Goal: Information Seeking & Learning: Learn about a topic

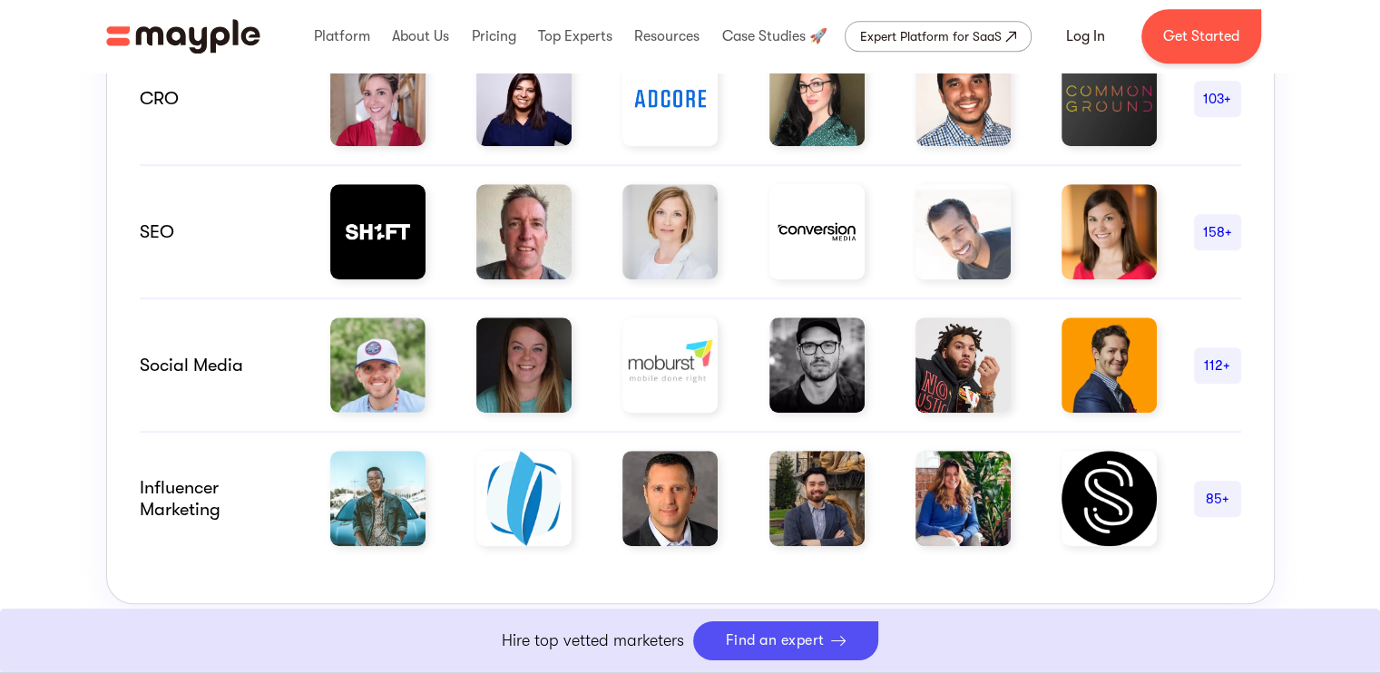
scroll to position [1390, 0]
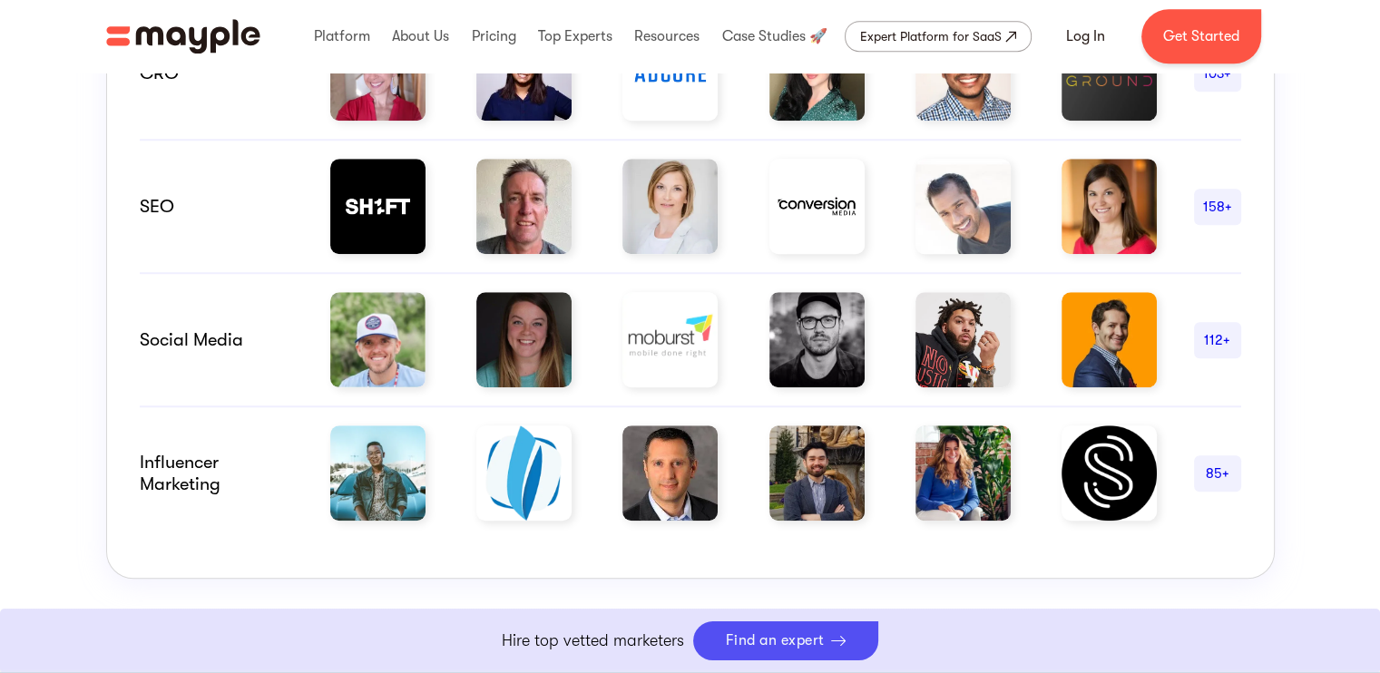
click at [240, 337] on div "Social Media" at bounding box center [217, 340] width 154 height 22
